Goal: Information Seeking & Learning: Learn about a topic

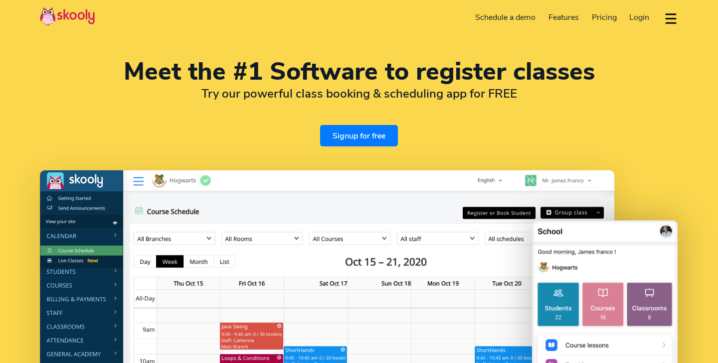
select select "en"
select select "62"
select select "[GEOGRAPHIC_DATA]"
select select "[GEOGRAPHIC_DATA]/[GEOGRAPHIC_DATA]"
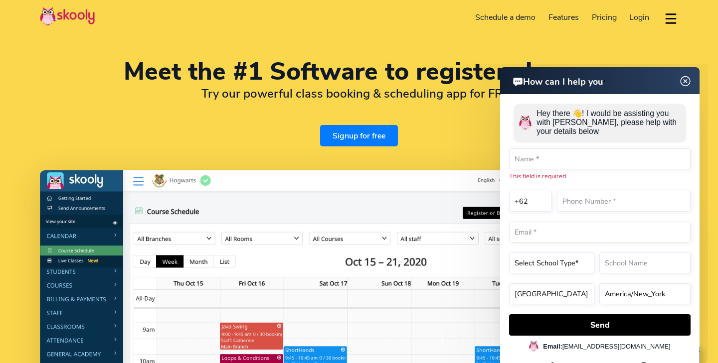
click at [687, 82] on img at bounding box center [685, 81] width 19 height 12
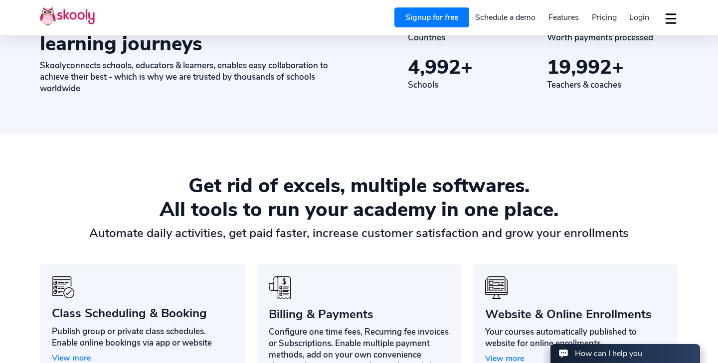
scroll to position [556, 0]
click at [603, 19] on span "Pricing" at bounding box center [604, 17] width 25 height 11
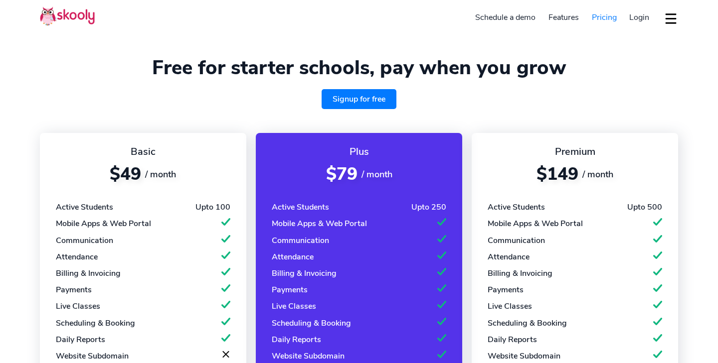
select select "en"
select select "62"
select select "[GEOGRAPHIC_DATA]"
select select "[GEOGRAPHIC_DATA]/[GEOGRAPHIC_DATA]"
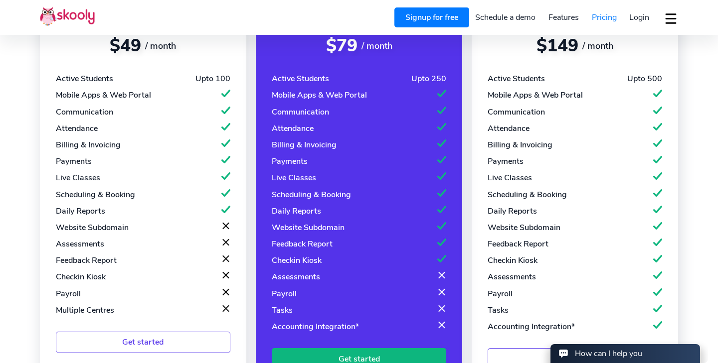
scroll to position [129, 0]
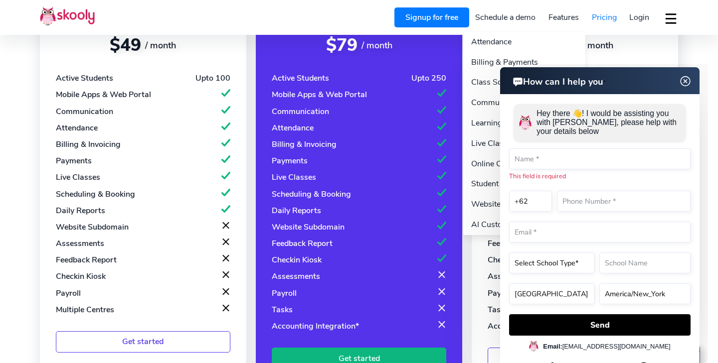
click at [561, 13] on link "Features" at bounding box center [563, 17] width 43 height 16
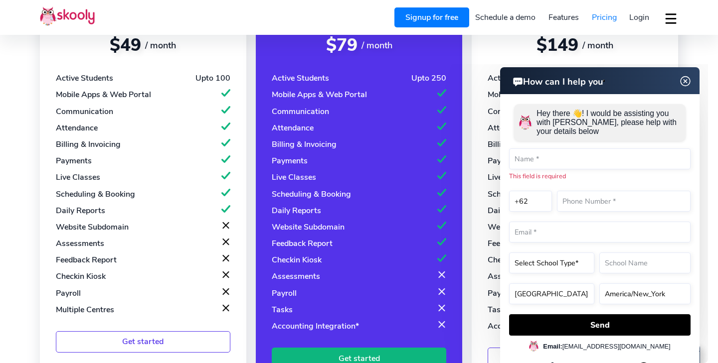
click at [687, 85] on img at bounding box center [685, 81] width 19 height 12
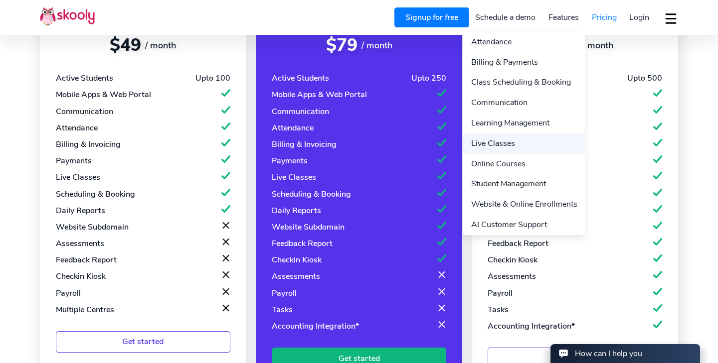
click at [510, 147] on link "Live Classes" at bounding box center [524, 144] width 122 height 20
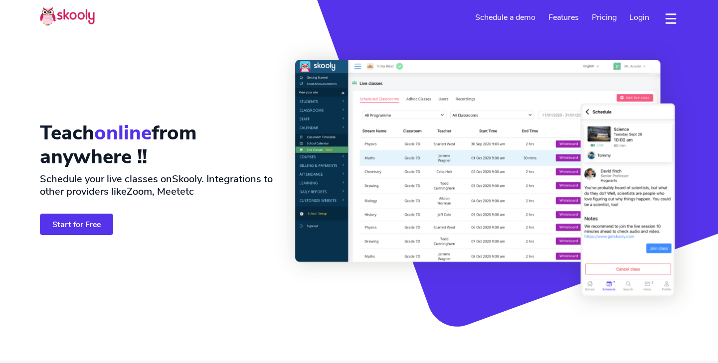
select select "en"
select select "62"
select select "[GEOGRAPHIC_DATA]"
select select "[GEOGRAPHIC_DATA]/[GEOGRAPHIC_DATA]"
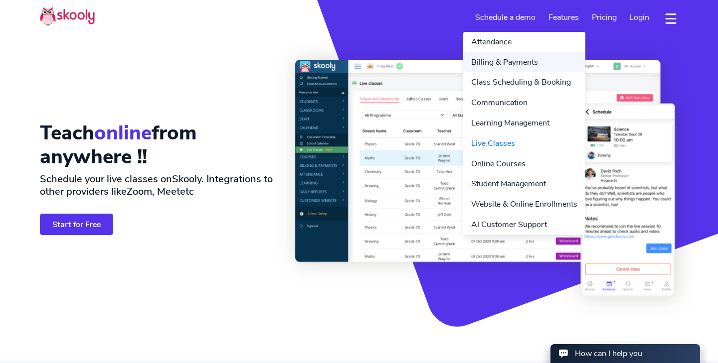
scroll to position [1, 0]
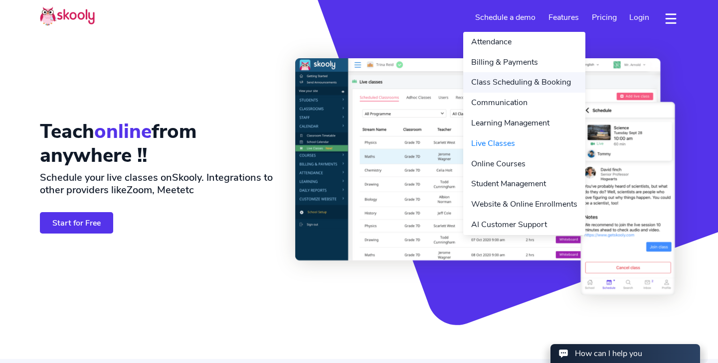
click at [521, 83] on link "Class Scheduling & Booking" at bounding box center [524, 82] width 122 height 20
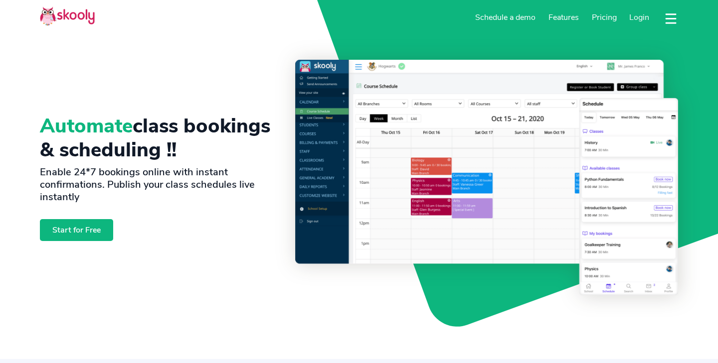
select select "en"
select select "62"
select select "[GEOGRAPHIC_DATA]"
select select "[GEOGRAPHIC_DATA]/[GEOGRAPHIC_DATA]"
